Goal: Complete application form

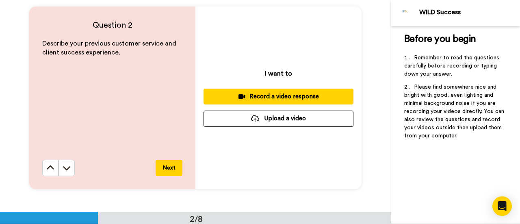
scroll to position [220, 0]
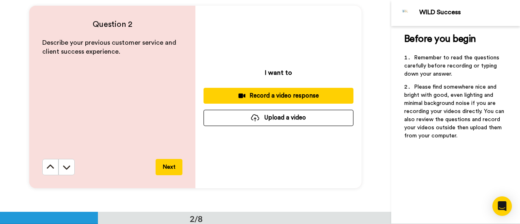
click at [276, 118] on button "Upload a video" at bounding box center [278, 118] width 150 height 16
click at [295, 47] on div "I want to Record a video response Upload a video" at bounding box center [278, 97] width 166 height 182
click at [276, 116] on button "Upload a video" at bounding box center [278, 118] width 150 height 16
click at [293, 98] on div "Record a video response" at bounding box center [278, 95] width 137 height 9
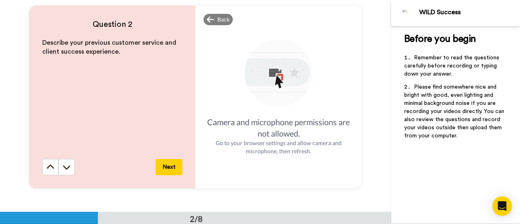
click at [213, 22] on div "Back" at bounding box center [217, 19] width 29 height 11
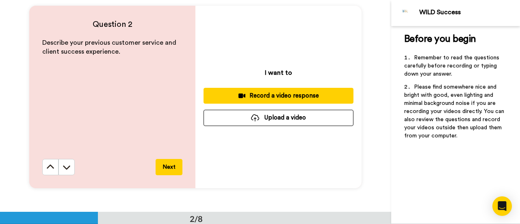
click at [213, 22] on div "I want to Record a video response Upload a video" at bounding box center [278, 97] width 166 height 182
click at [252, 115] on div at bounding box center [255, 117] width 8 height 7
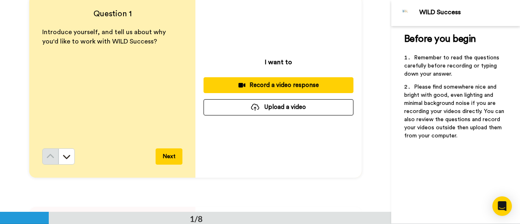
scroll to position [0, 0]
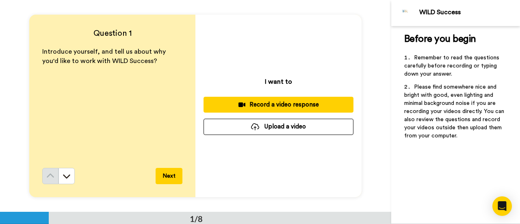
click at [250, 122] on button "Upload a video" at bounding box center [278, 127] width 150 height 16
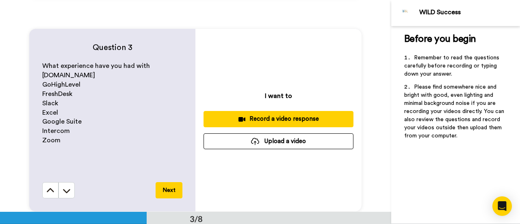
scroll to position [408, 0]
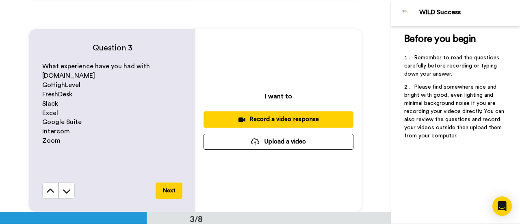
click at [256, 138] on div at bounding box center [255, 141] width 8 height 7
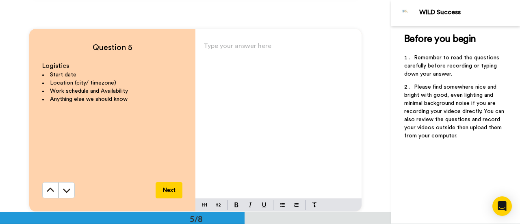
scroll to position [831, 0]
click at [233, 50] on p "Type your answer here ﻿" at bounding box center [278, 49] width 150 height 11
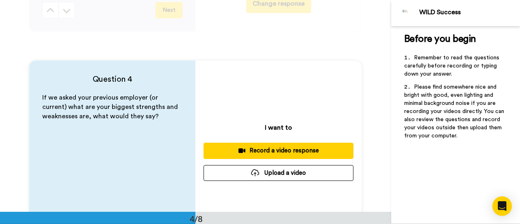
scroll to position [661, 0]
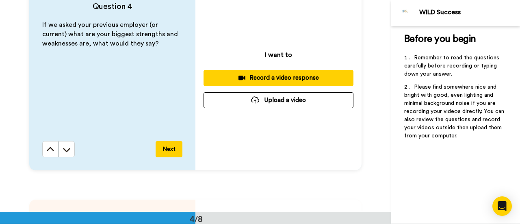
click at [284, 102] on button "Upload a video" at bounding box center [278, 100] width 150 height 16
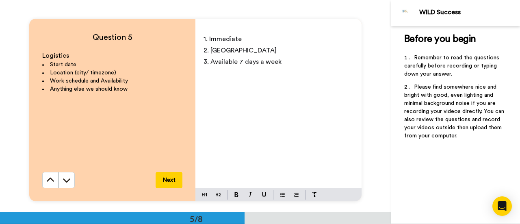
scroll to position [841, 0]
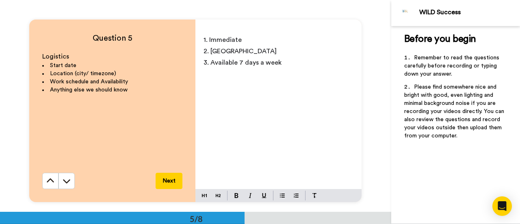
click at [261, 43] on p "1. Immediate" at bounding box center [278, 39] width 150 height 11
click at [282, 66] on p "3. Available 7 days a week" at bounding box center [278, 62] width 150 height 11
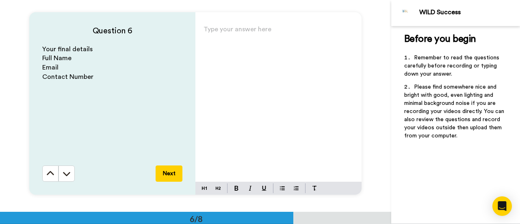
scroll to position [1060, 0]
click at [233, 50] on div "Type your answer here ﻿" at bounding box center [278, 102] width 166 height 158
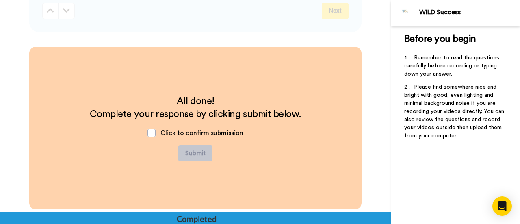
scroll to position [1433, 0]
click at [150, 136] on span at bounding box center [151, 132] width 8 height 8
click at [195, 155] on button "Submit" at bounding box center [195, 152] width 34 height 16
